Goal: Task Accomplishment & Management: Manage account settings

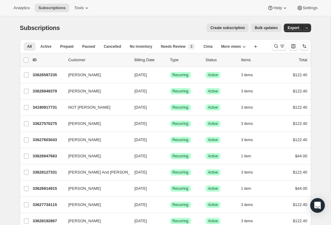
click at [278, 48] on icon "Search and filter results" at bounding box center [276, 46] width 6 height 6
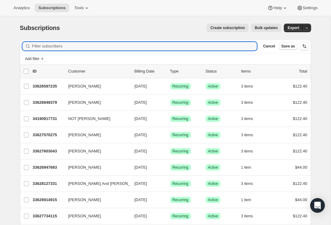
click at [104, 45] on input "Filter subscribers" at bounding box center [144, 46] width 225 height 9
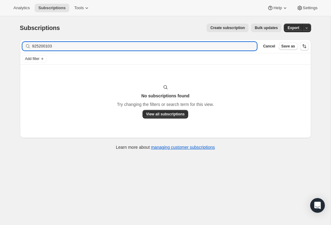
click at [253, 45] on div "925200103 Clear" at bounding box center [139, 46] width 235 height 9
click at [251, 45] on div "925200103 Clear" at bounding box center [139, 46] width 235 height 9
click at [250, 47] on div "925200103 Clear" at bounding box center [139, 46] width 235 height 9
click at [211, 46] on input "925200103" at bounding box center [139, 46] width 214 height 9
type input "9"
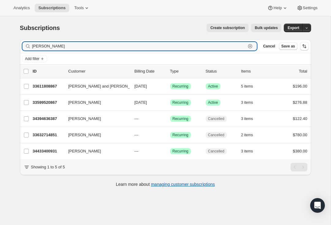
type input "[PERSON_NAME]"
click at [50, 88] on p "33611808867" at bounding box center [48, 86] width 31 height 6
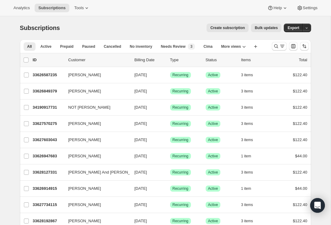
click at [275, 50] on button "Search and filter results" at bounding box center [279, 46] width 15 height 9
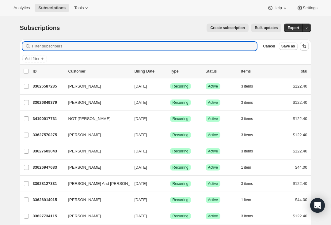
click at [183, 43] on input "Filter subscribers" at bounding box center [144, 46] width 225 height 9
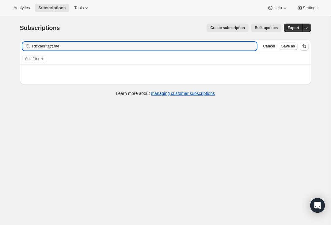
click at [252, 44] on div "Rickadrita@me Clear" at bounding box center [139, 46] width 235 height 9
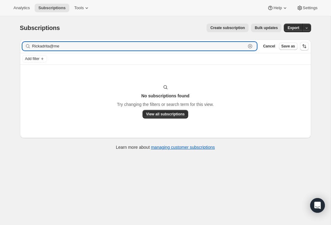
click at [229, 45] on input "Rickadrita@me" at bounding box center [139, 46] width 214 height 9
type input "R"
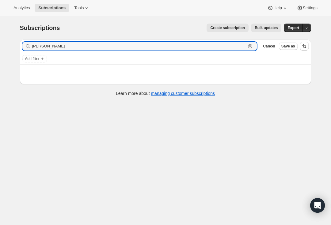
type input "Rick"
